Goal: Task Accomplishment & Management: Manage account settings

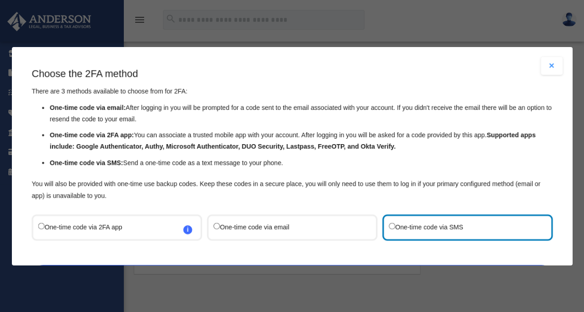
scroll to position [69, 0]
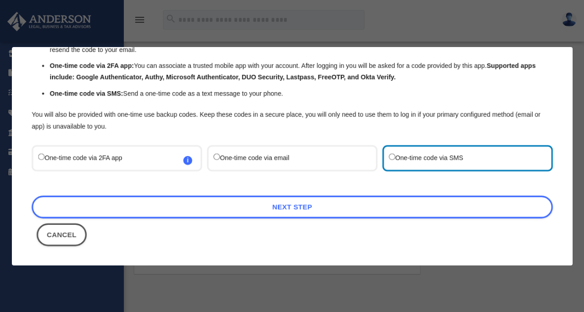
click at [215, 160] on label "One-time code via email" at bounding box center [288, 158] width 148 height 13
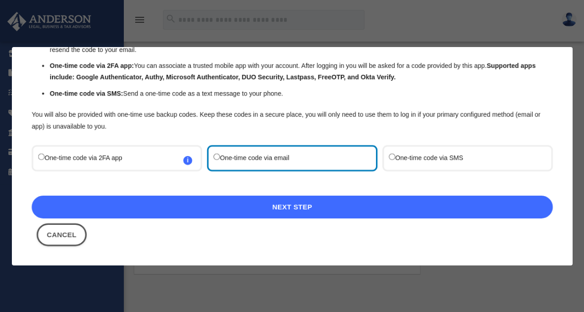
click at [289, 205] on link "Next Step" at bounding box center [292, 207] width 521 height 23
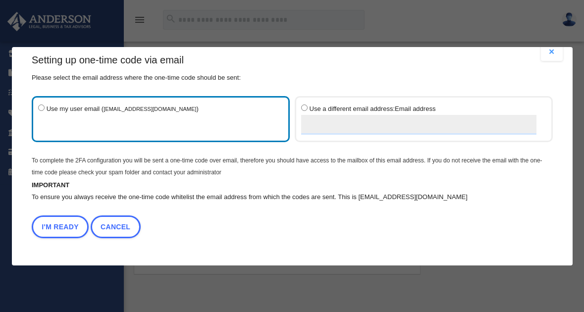
scroll to position [14, 0]
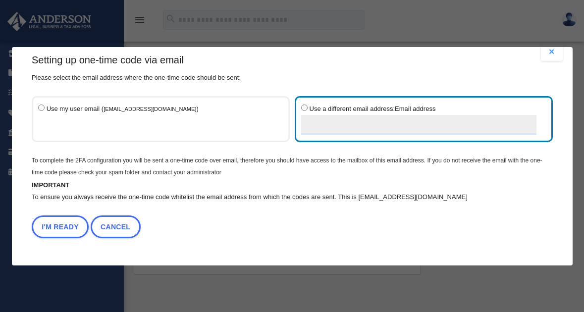
click at [330, 130] on input "Use a different email address: Email address" at bounding box center [418, 125] width 235 height 20
type input "**********"
click at [59, 222] on button "I'm Ready" at bounding box center [60, 226] width 57 height 23
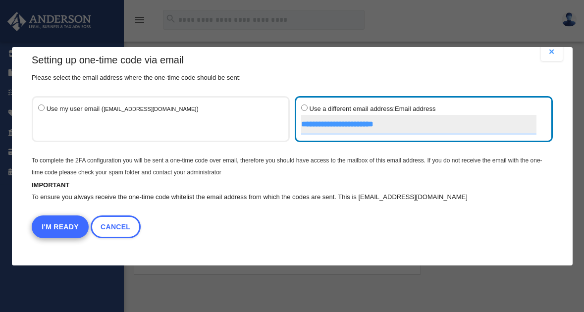
scroll to position [0, 0]
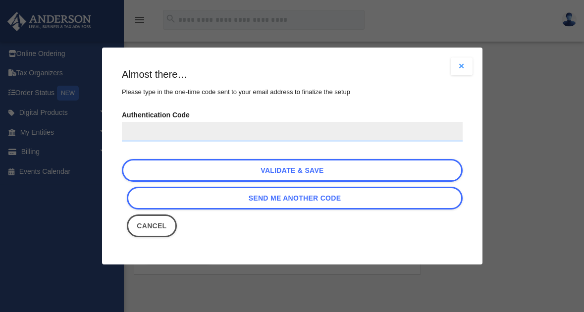
click at [226, 132] on input "Authentication Code" at bounding box center [292, 132] width 341 height 20
paste input "******"
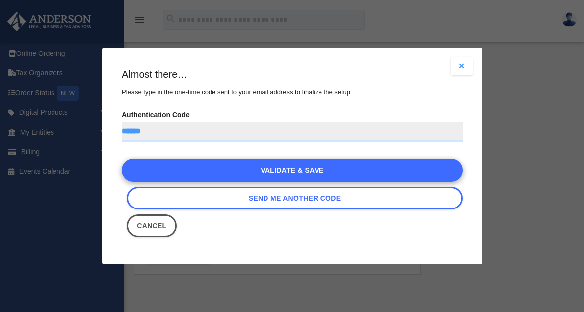
type input "******"
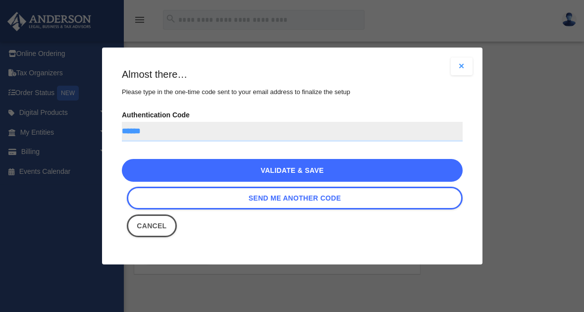
click at [316, 171] on link "Validate & Save" at bounding box center [292, 170] width 341 height 23
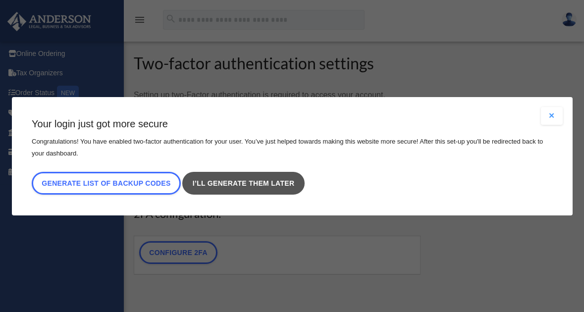
click at [248, 184] on link "I’ll generate them later" at bounding box center [243, 183] width 122 height 23
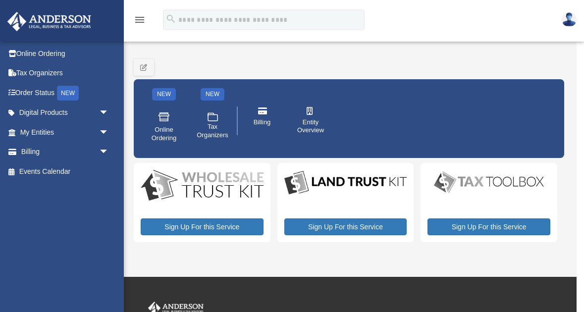
click at [137, 18] on icon "menu" at bounding box center [140, 20] width 12 height 12
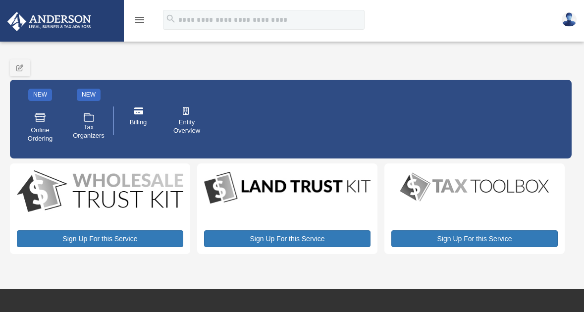
click at [139, 21] on icon "menu" at bounding box center [140, 20] width 12 height 12
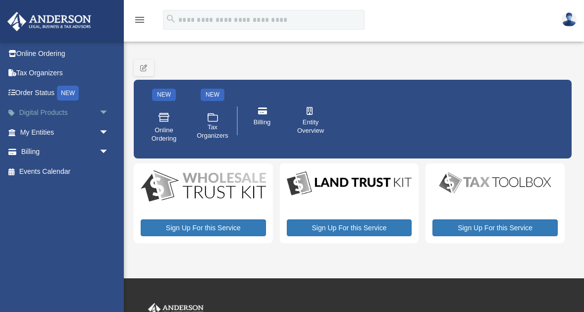
click at [103, 111] on span "arrow_drop_down" at bounding box center [109, 113] width 20 height 20
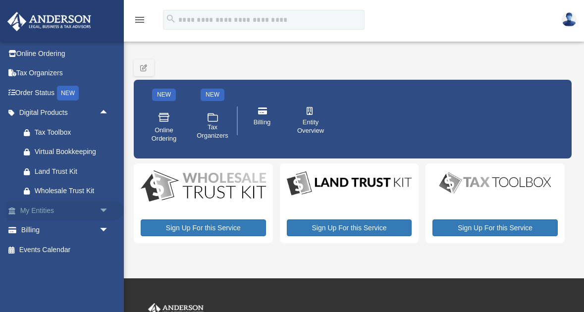
click at [100, 208] on span "arrow_drop_down" at bounding box center [109, 211] width 20 height 20
click at [43, 210] on link "My Entities arrow_drop_up" at bounding box center [65, 211] width 117 height 20
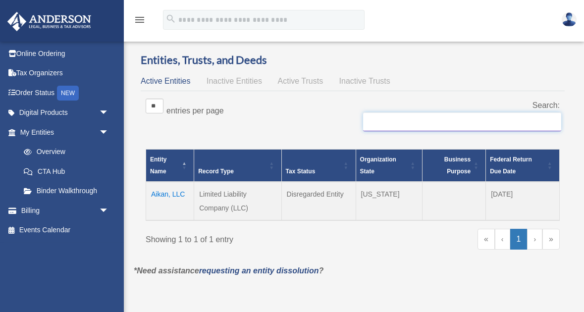
click at [382, 126] on input "Search:" at bounding box center [462, 121] width 198 height 19
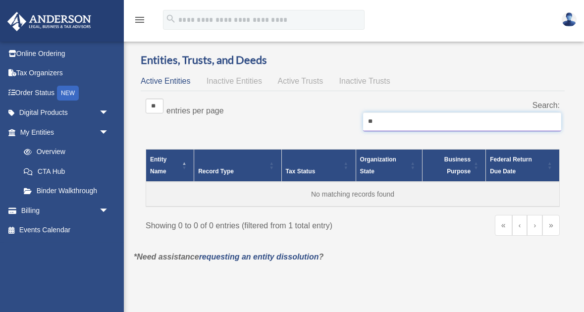
type input "*"
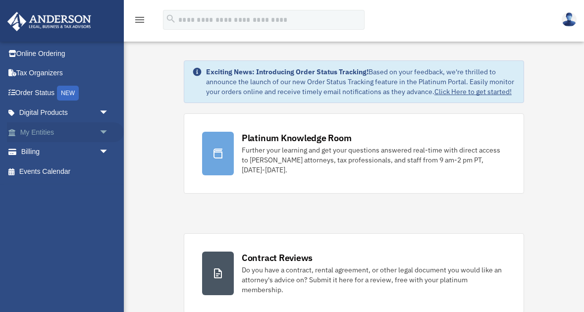
click at [37, 131] on link "My Entities arrow_drop_down" at bounding box center [65, 132] width 117 height 20
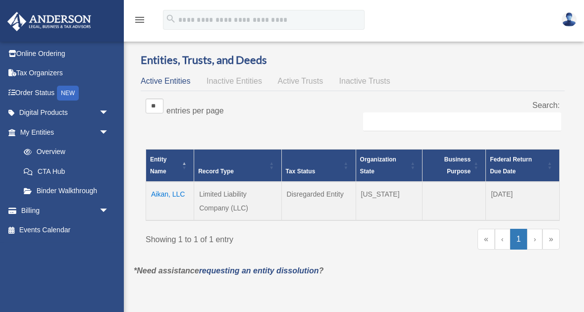
click at [142, 16] on icon "menu" at bounding box center [140, 20] width 12 height 12
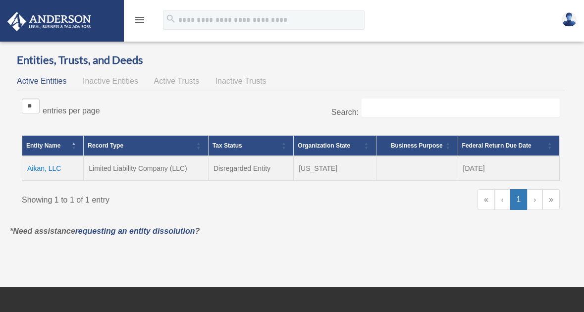
click at [142, 16] on icon "menu" at bounding box center [140, 20] width 12 height 12
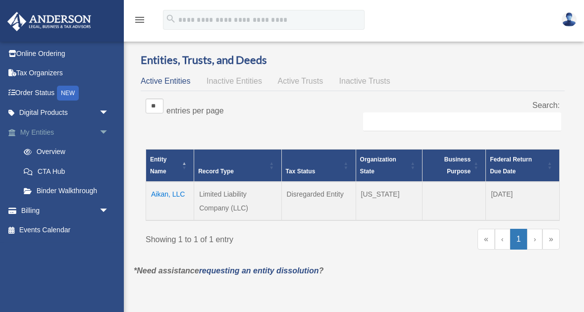
click at [104, 130] on span "arrow_drop_down" at bounding box center [109, 132] width 20 height 20
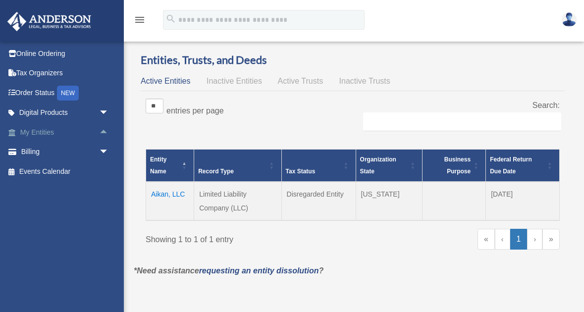
click at [104, 130] on span "arrow_drop_up" at bounding box center [109, 132] width 20 height 20
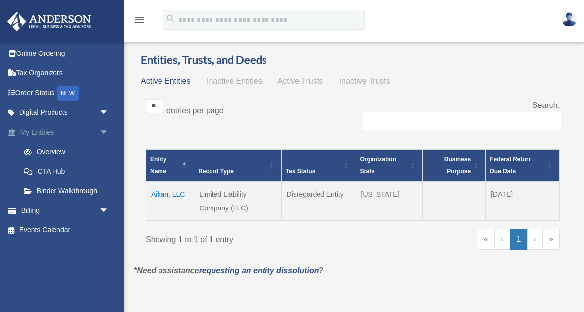
click at [106, 130] on span "arrow_drop_down" at bounding box center [109, 132] width 20 height 20
